Goal: Register for event/course

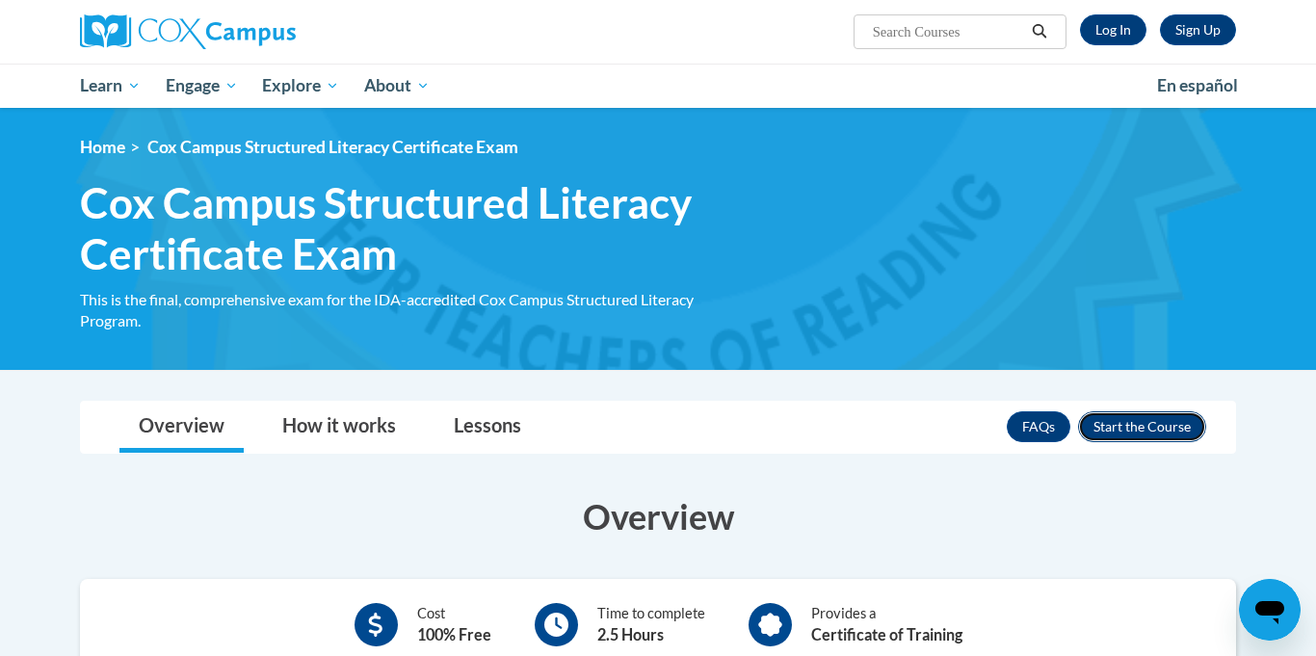
click at [1125, 419] on button "Enroll" at bounding box center [1142, 426] width 128 height 31
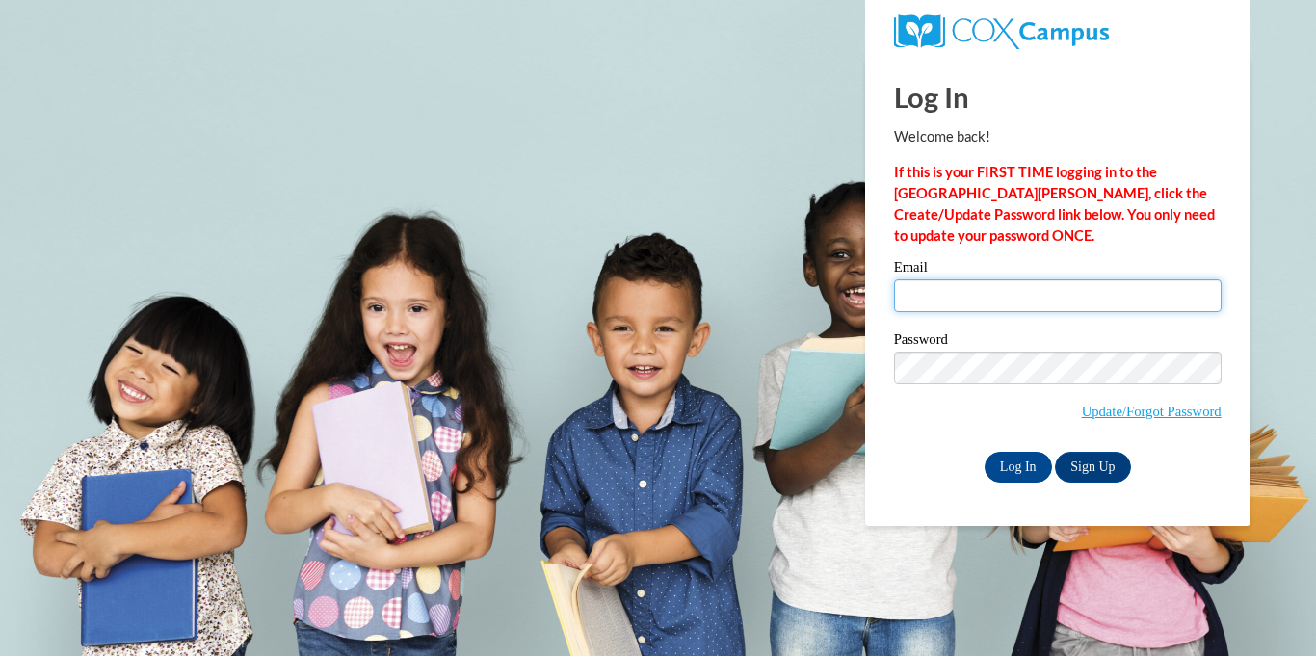
click at [1046, 296] on input "Email" at bounding box center [1057, 295] width 327 height 33
type input "novillafamily05@gmail.com"
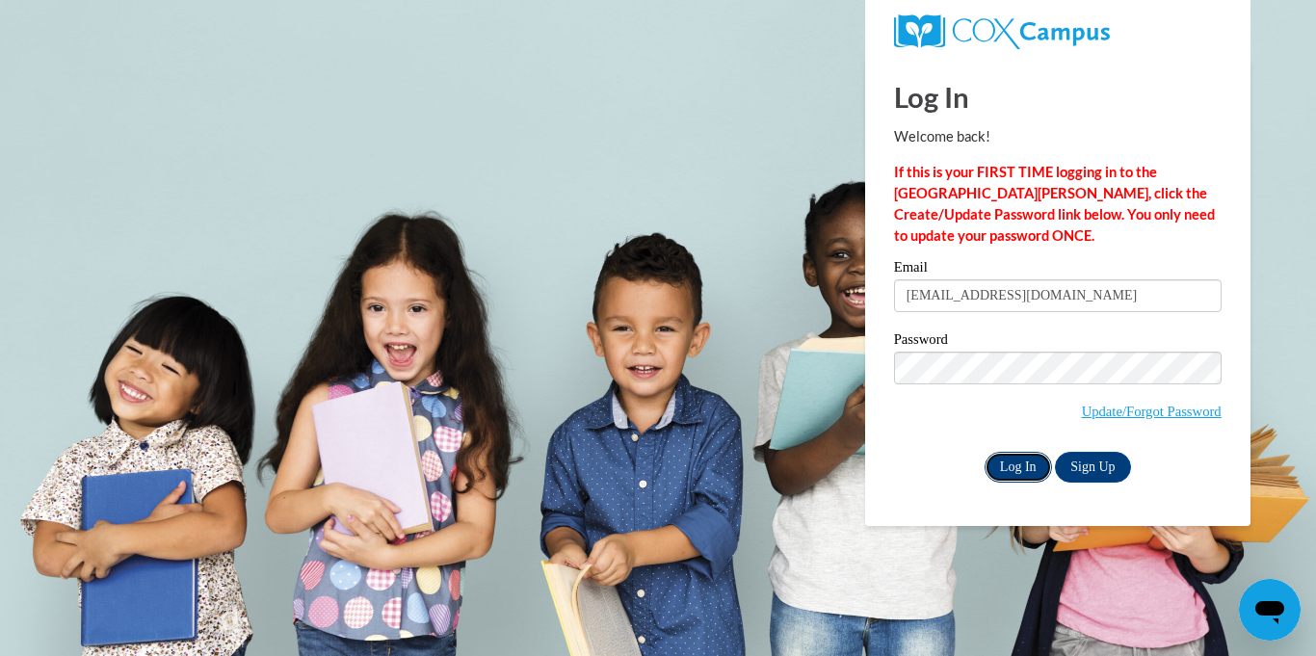
click at [1018, 456] on input "Log In" at bounding box center [1017, 467] width 67 height 31
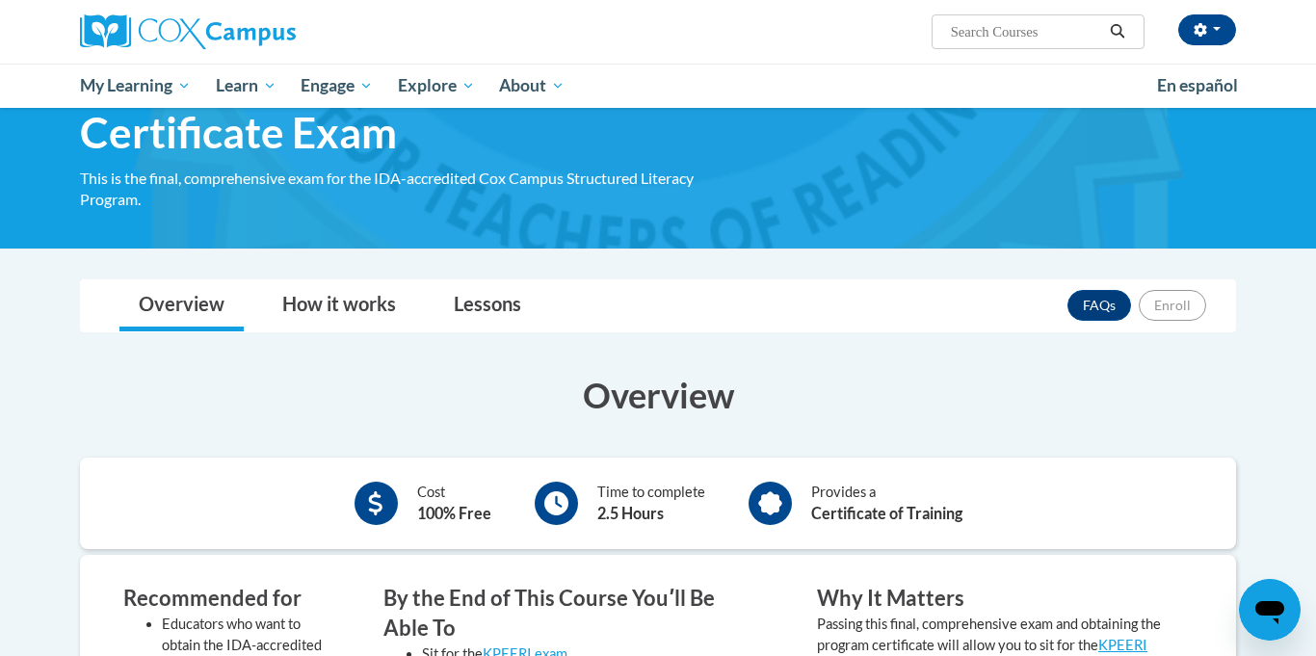
scroll to position [112, 0]
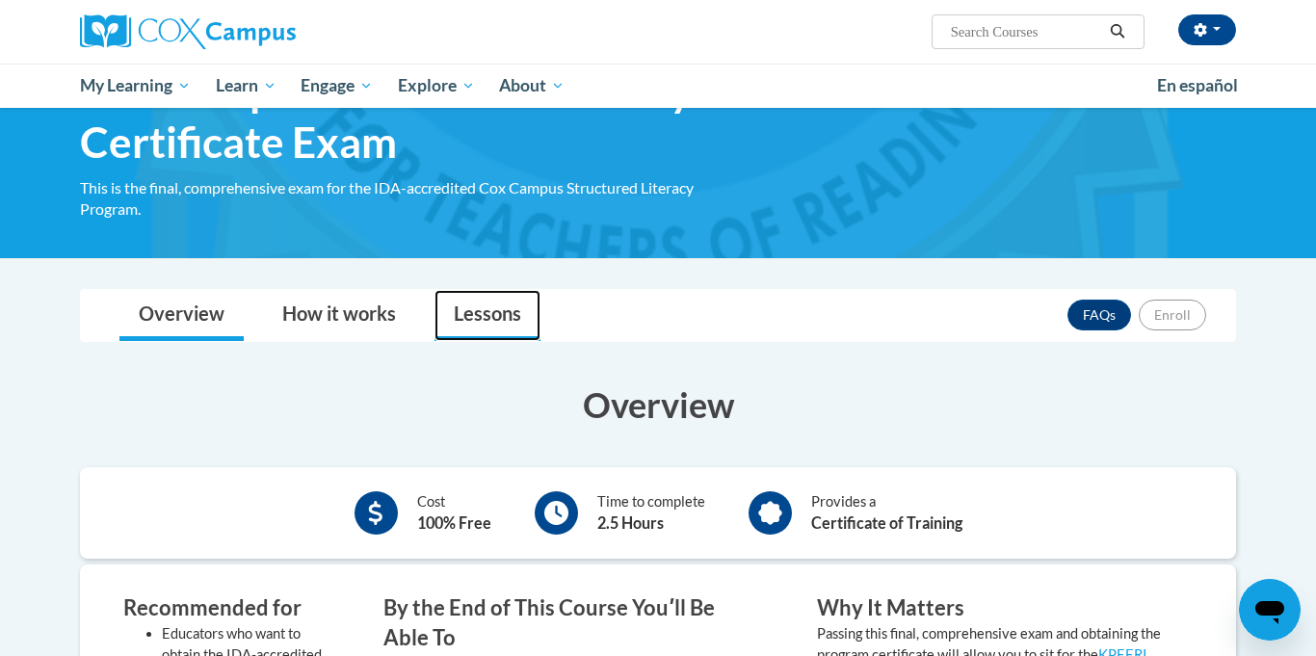
click at [492, 323] on link "Lessons" at bounding box center [487, 315] width 106 height 51
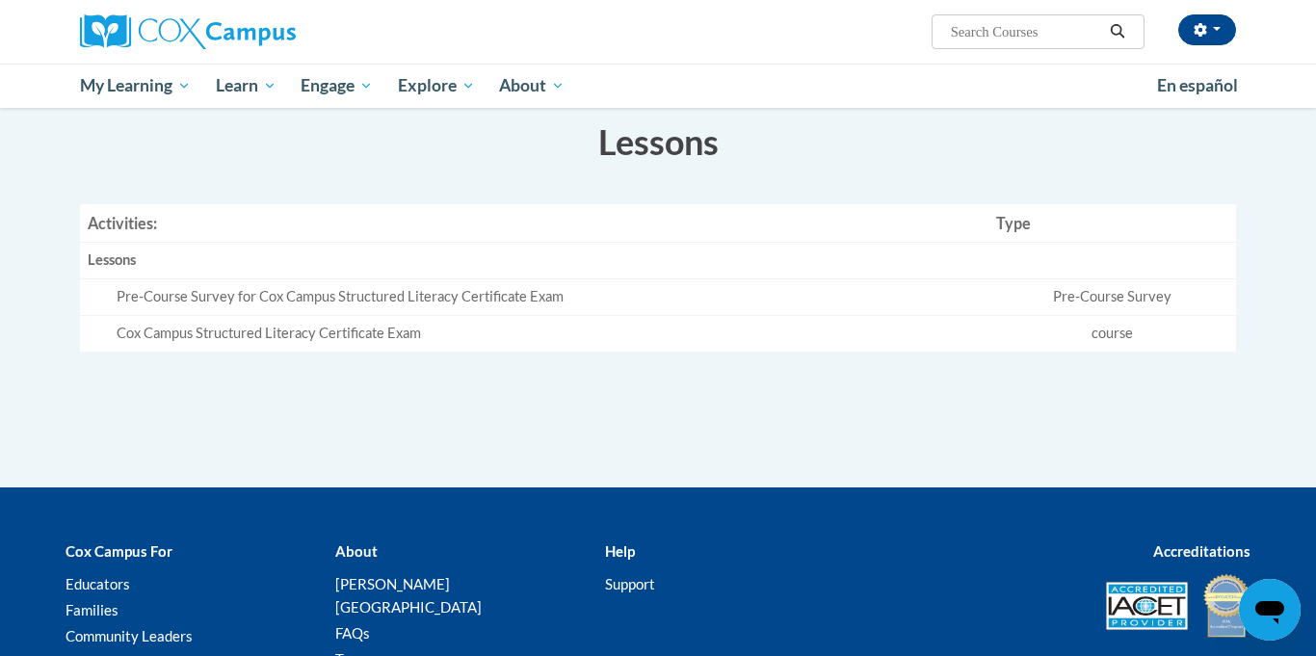
scroll to position [374, 0]
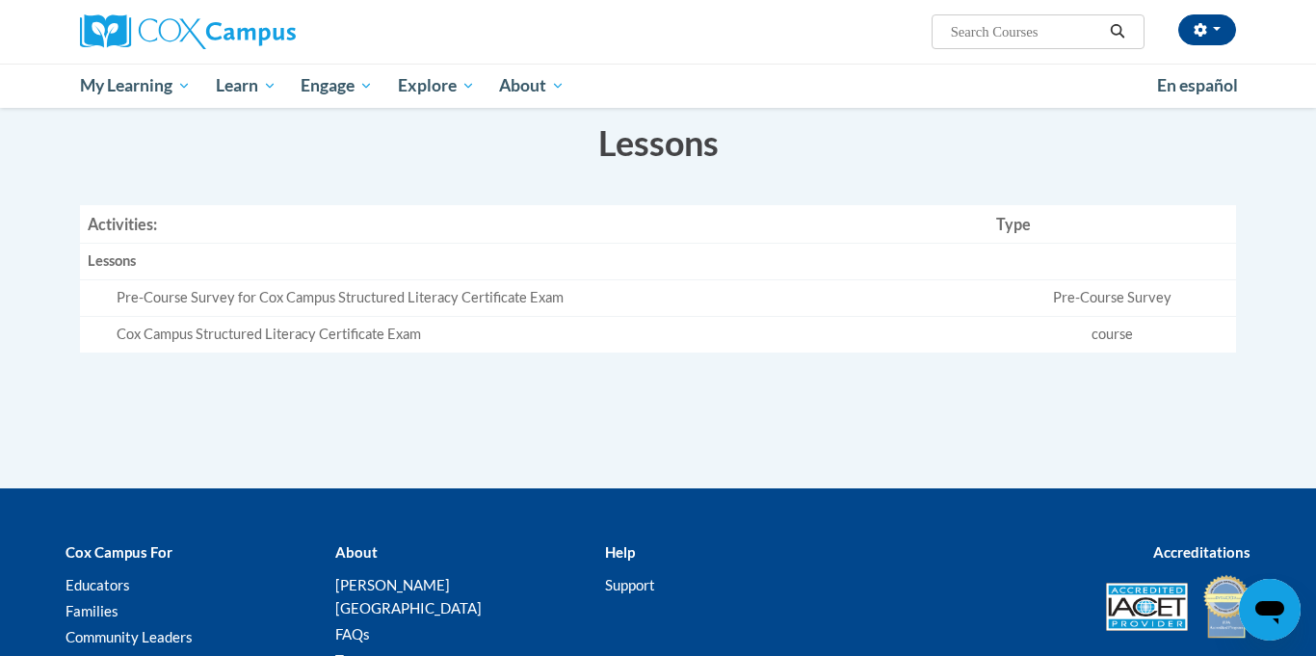
click at [209, 293] on div "Pre-Course Survey for Cox Campus Structured Literacy Certificate Exam" at bounding box center [549, 298] width 864 height 20
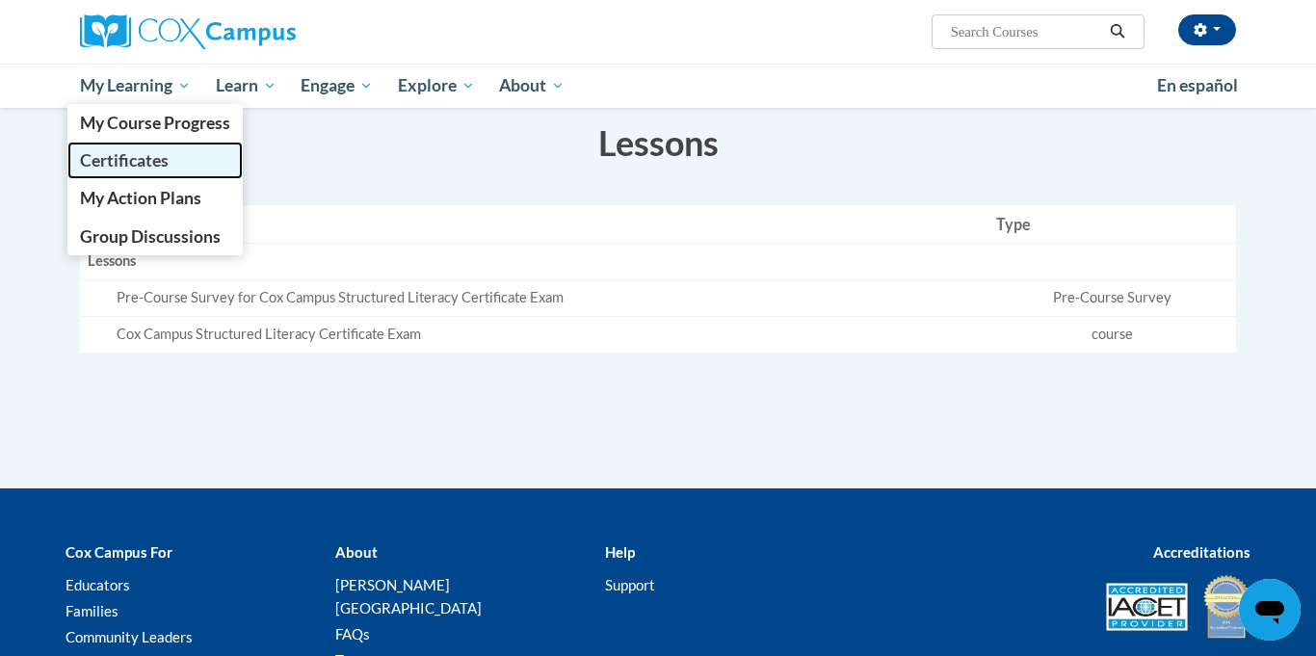
click at [144, 150] on span "Certificates" at bounding box center [124, 160] width 89 height 20
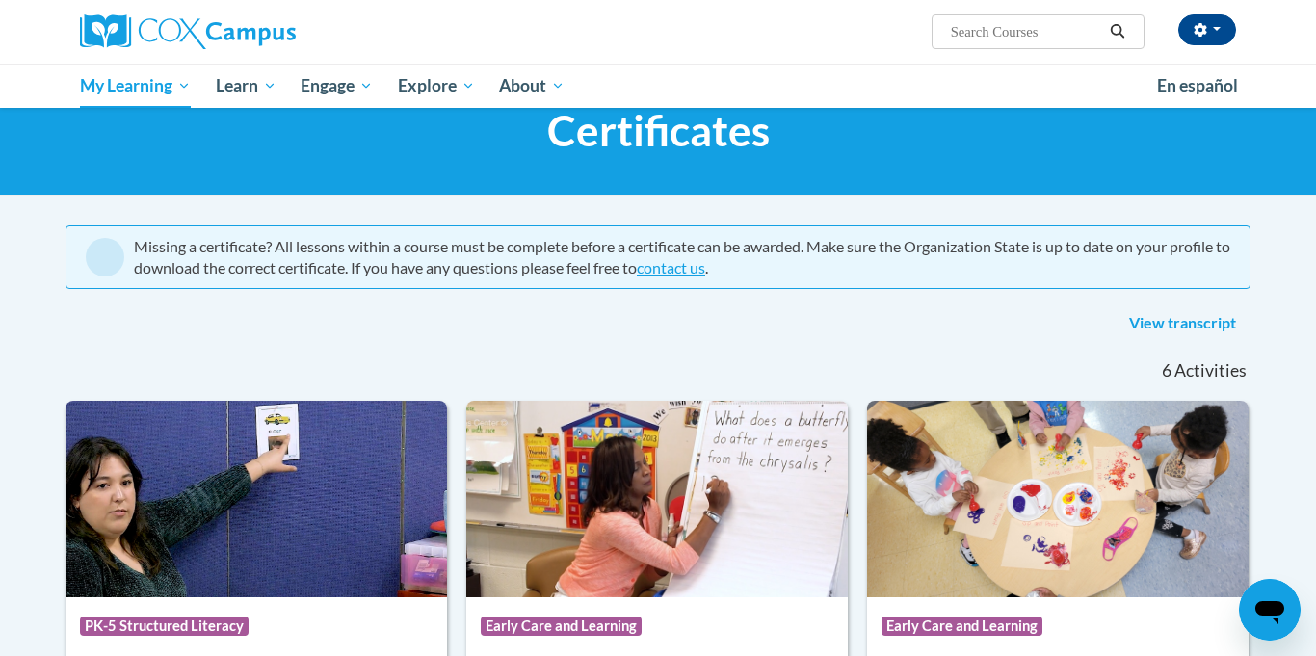
scroll to position [60, 0]
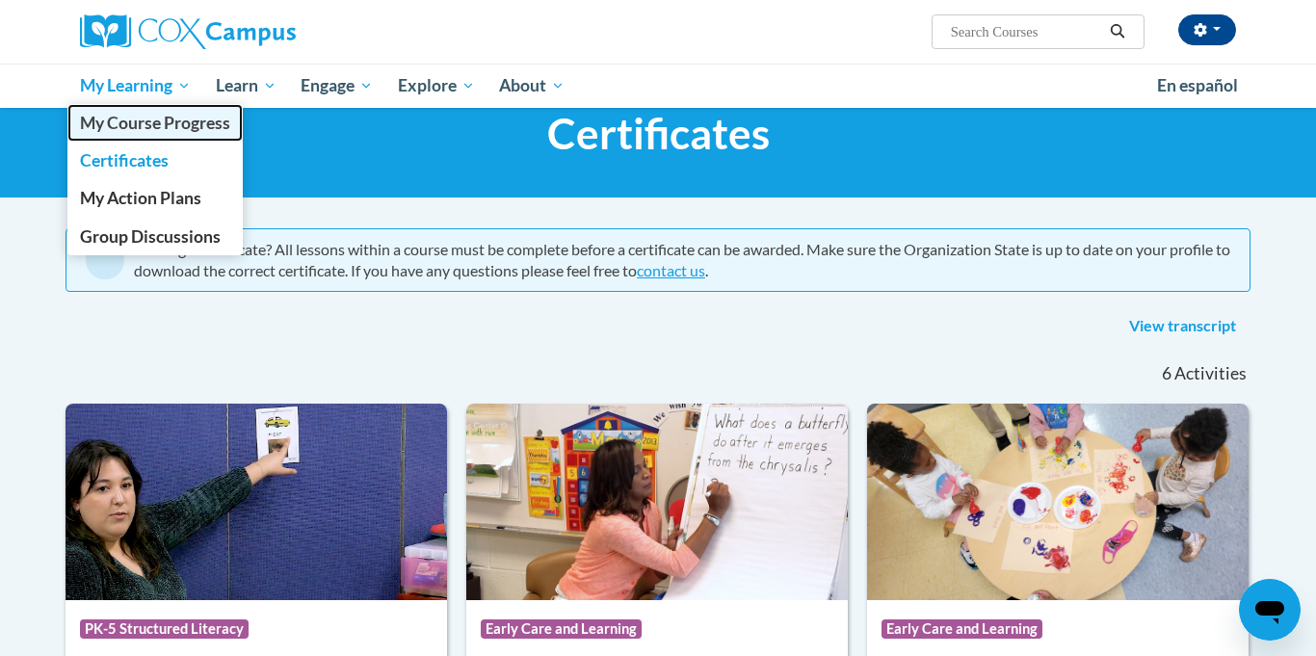
click at [158, 125] on span "My Course Progress" at bounding box center [155, 123] width 150 height 20
